Goal: Find specific page/section: Find specific page/section

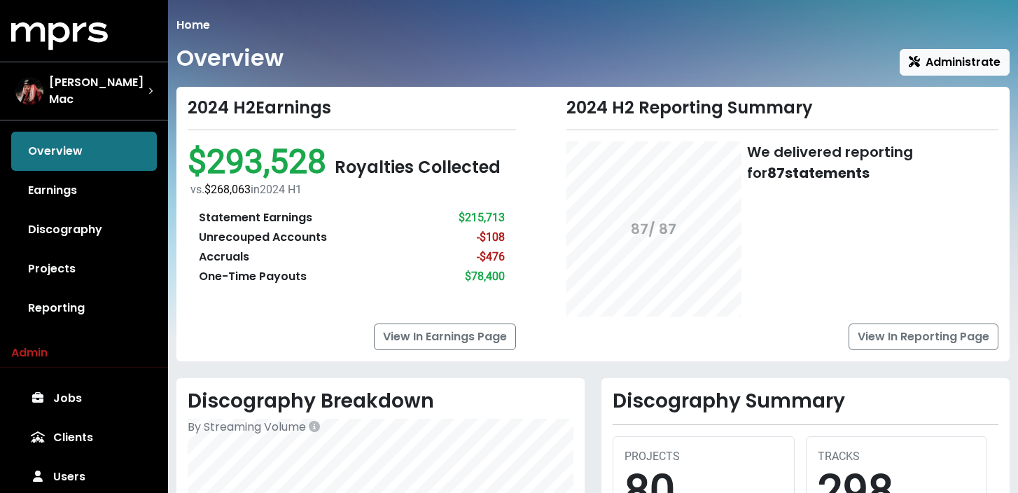
scroll to position [76, 0]
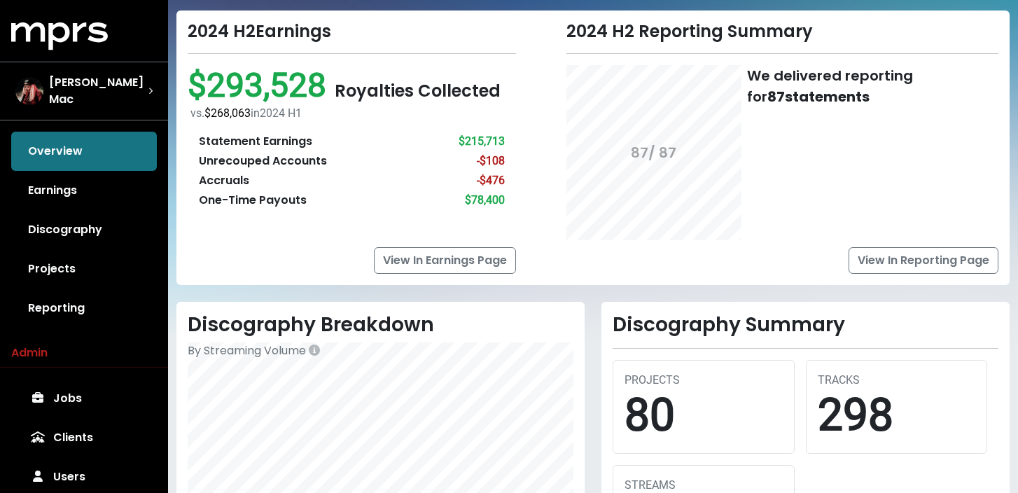
click at [142, 85] on div "[PERSON_NAME] Mac" at bounding box center [83, 91] width 137 height 34
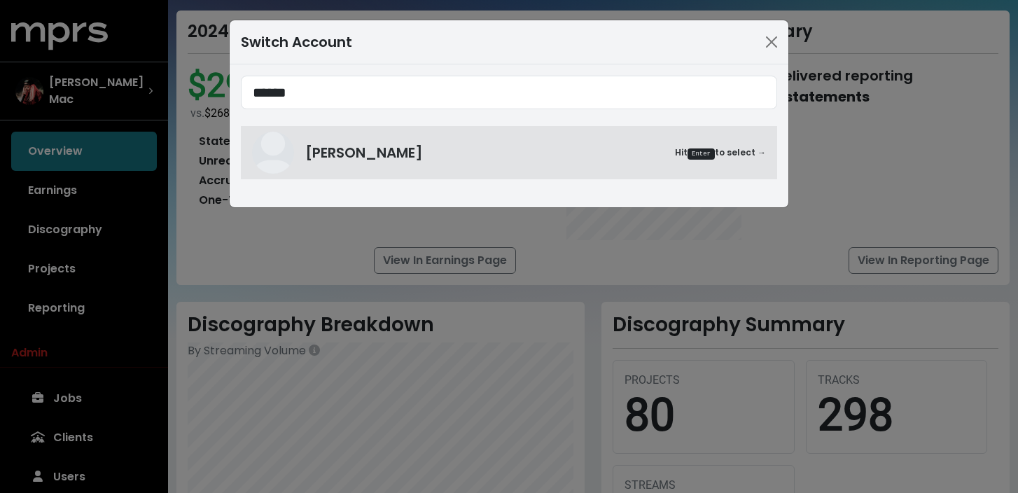
scroll to position [0, 0]
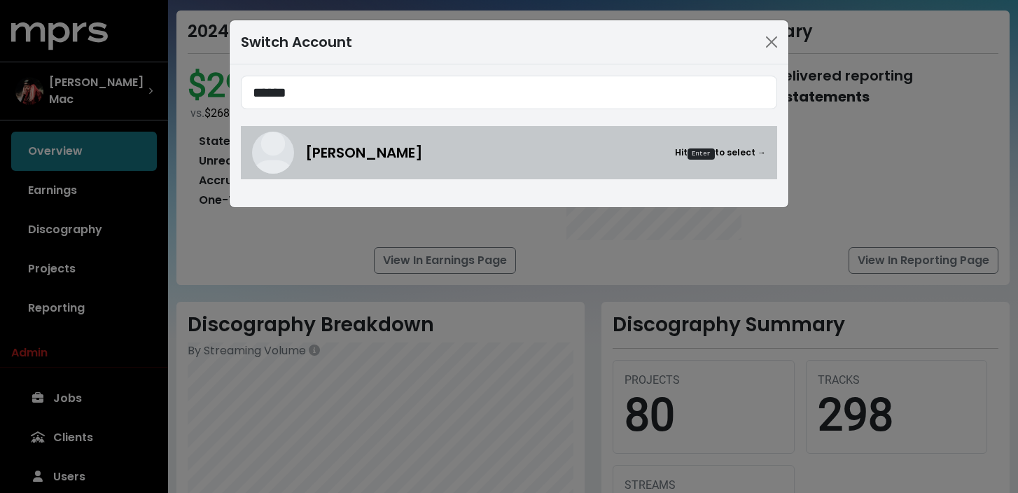
type input "******"
click at [429, 154] on div "[PERSON_NAME] Hit Enter to select →" at bounding box center [535, 152] width 461 height 21
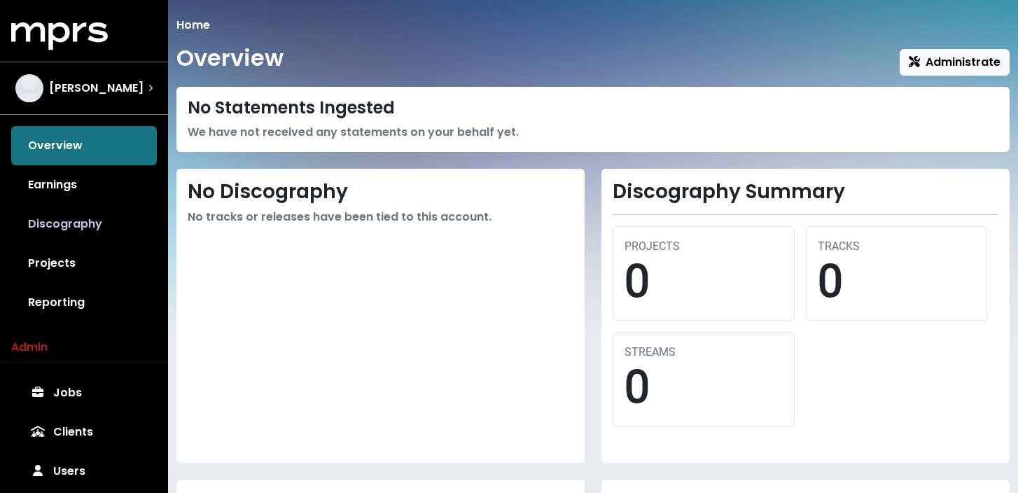
click at [89, 230] on link "Discography" at bounding box center [84, 224] width 146 height 39
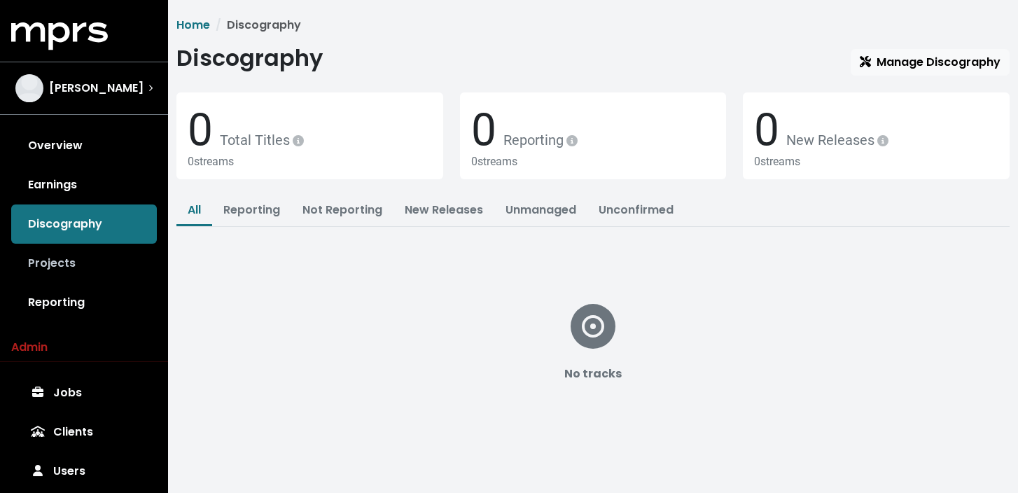
click at [98, 262] on link "Projects" at bounding box center [84, 263] width 146 height 39
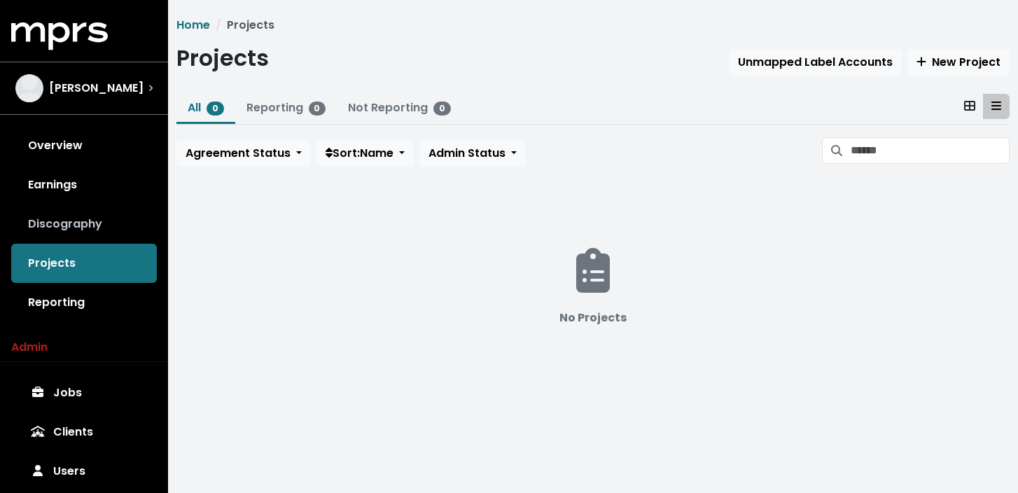
click at [95, 225] on link "Discography" at bounding box center [84, 224] width 146 height 39
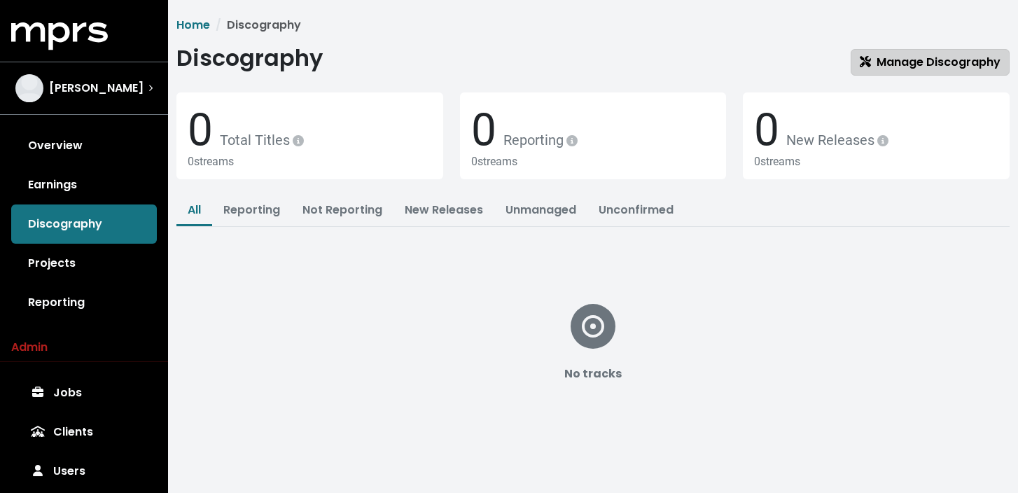
click at [934, 65] on span "Manage Discography" at bounding box center [930, 62] width 141 height 16
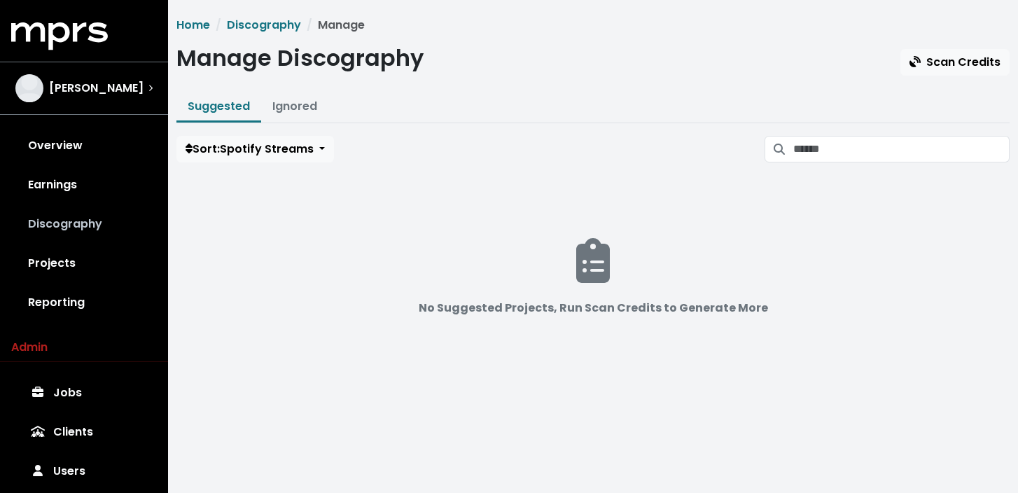
click at [68, 224] on link "Discography" at bounding box center [84, 224] width 146 height 39
